Goal: Book appointment/travel/reservation

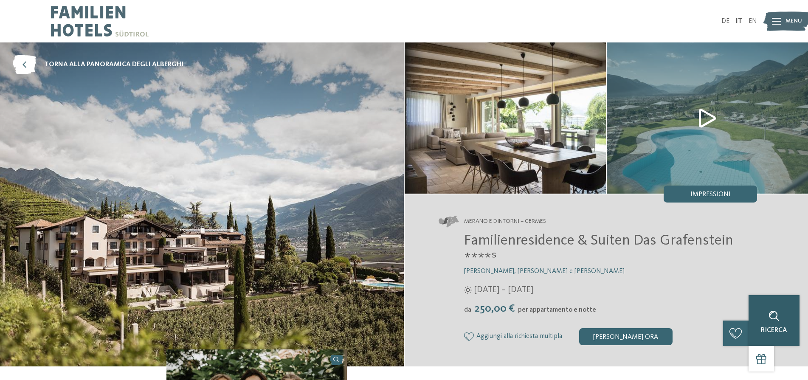
click at [787, 329] on span "Ricerca" at bounding box center [774, 330] width 26 height 7
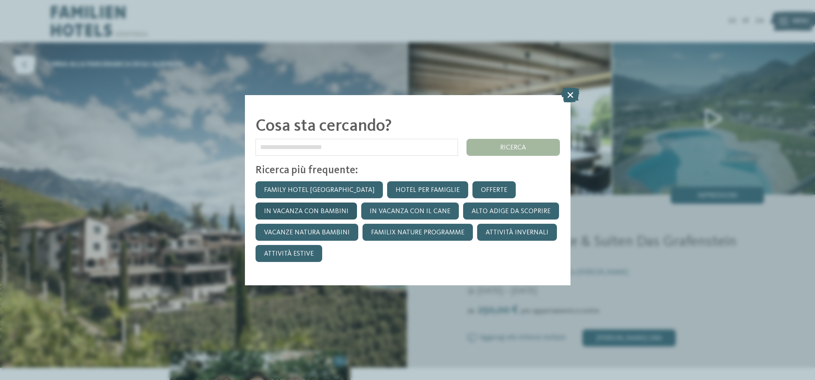
click at [318, 208] on link "In vacanza con bambini" at bounding box center [306, 211] width 101 height 17
click at [566, 94] on icon at bounding box center [570, 94] width 18 height 15
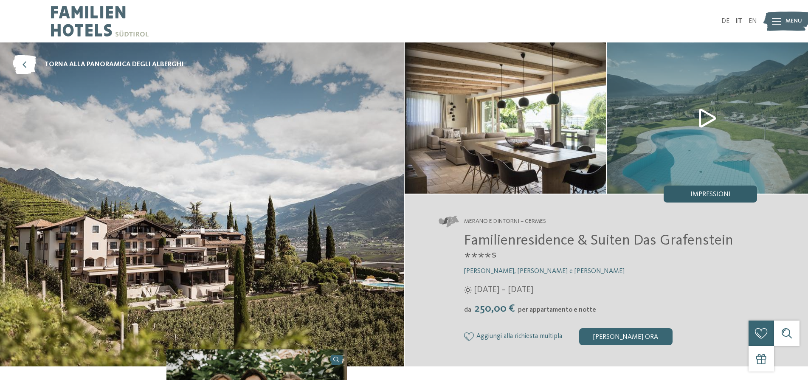
click at [711, 188] on div "Impressioni" at bounding box center [710, 194] width 93 height 17
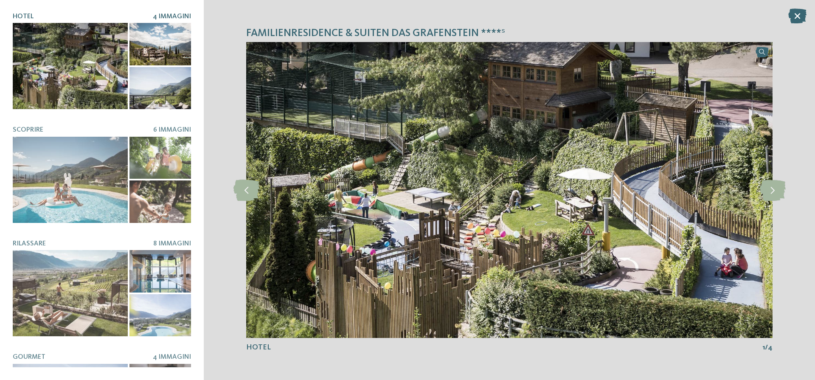
click at [79, 63] on div at bounding box center [70, 66] width 115 height 86
click at [169, 48] on div at bounding box center [161, 44] width 62 height 42
click at [167, 75] on div at bounding box center [161, 88] width 62 height 42
click at [242, 189] on icon at bounding box center [247, 190] width 26 height 21
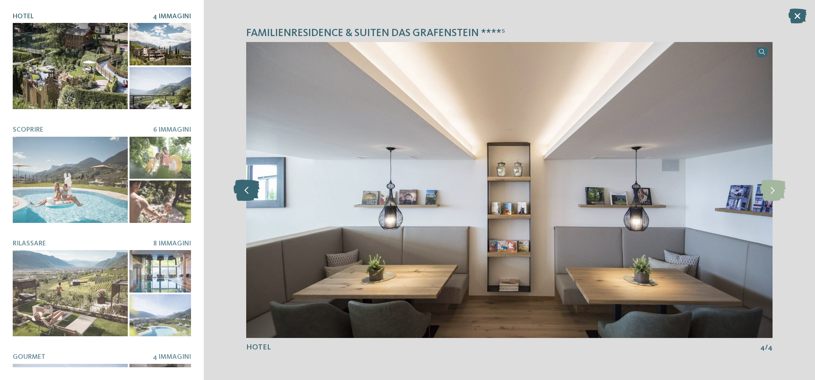
click at [245, 190] on icon at bounding box center [247, 190] width 26 height 21
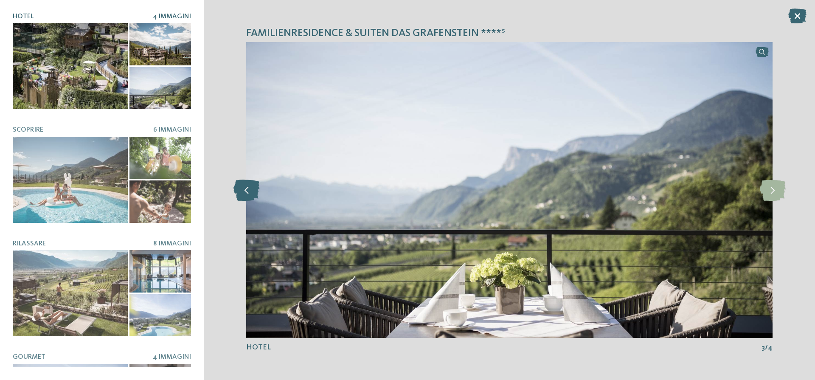
click at [245, 190] on icon at bounding box center [247, 190] width 26 height 21
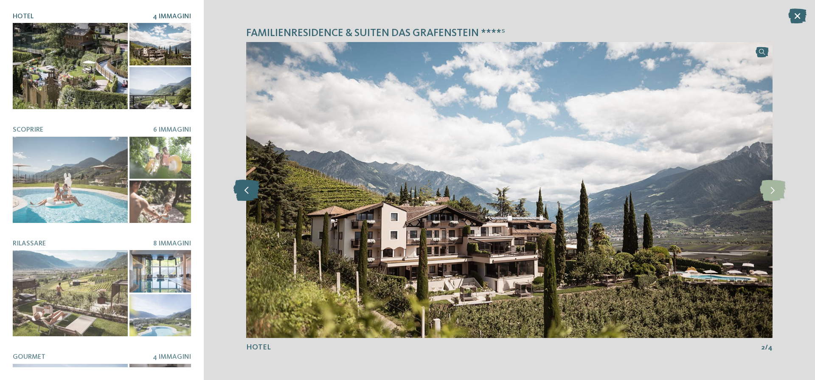
click at [245, 190] on icon at bounding box center [247, 190] width 26 height 21
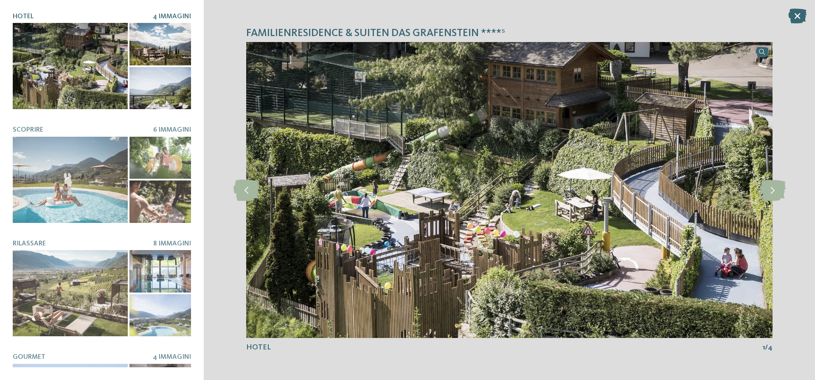
drag, startPoint x: 88, startPoint y: 372, endPoint x: 0, endPoint y: 360, distance: 88.6
click at [0, 360] on div "Familienresidence & Suiten Das Grafenstein ****ˢ Hotel 4 Immagini" at bounding box center [102, 190] width 204 height 380
click at [762, 54] on link at bounding box center [509, 190] width 526 height 296
